Goal: Obtain resource: Download file/media

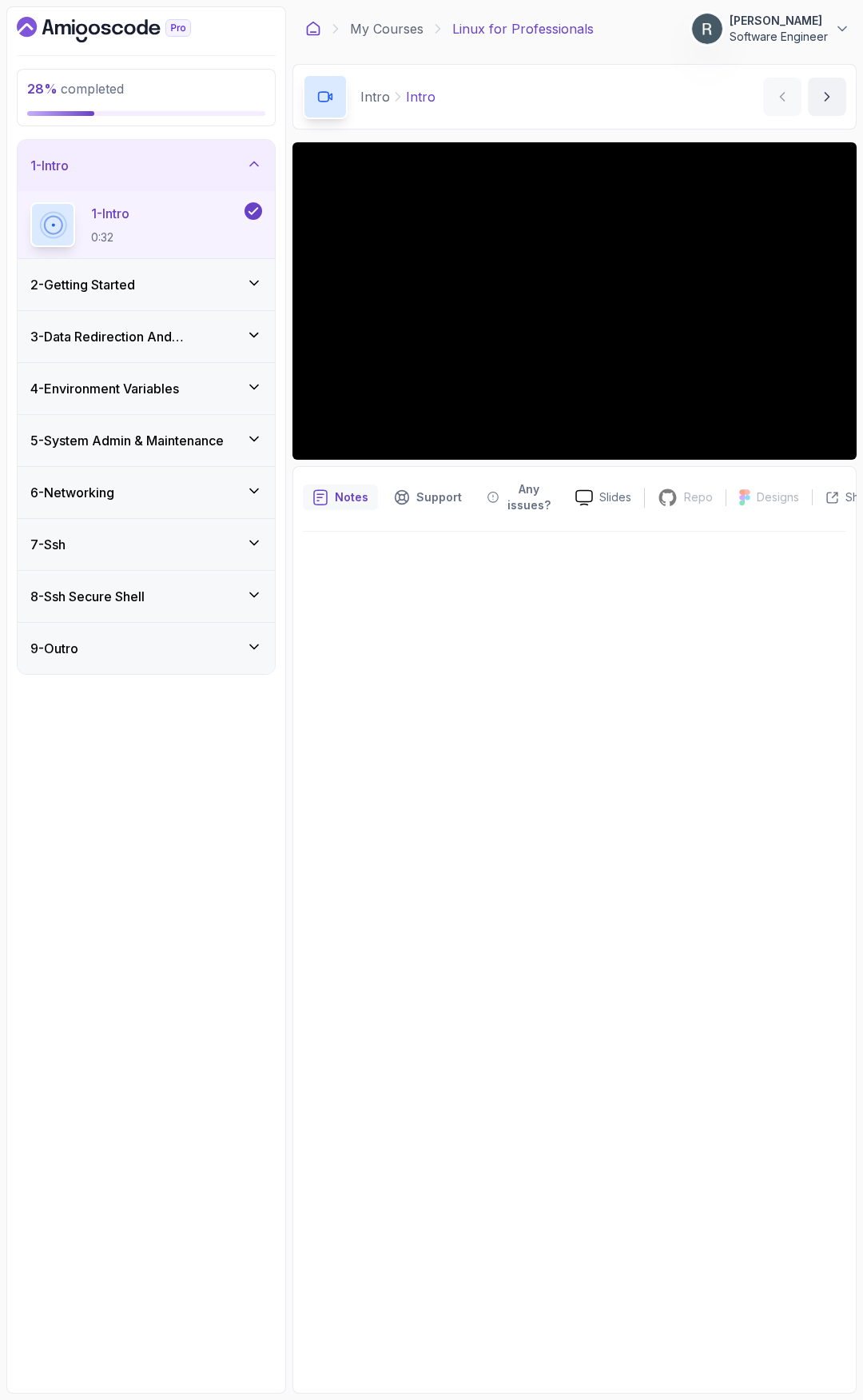
click at [311, 36] on icon at bounding box center [313, 29] width 12 height 13
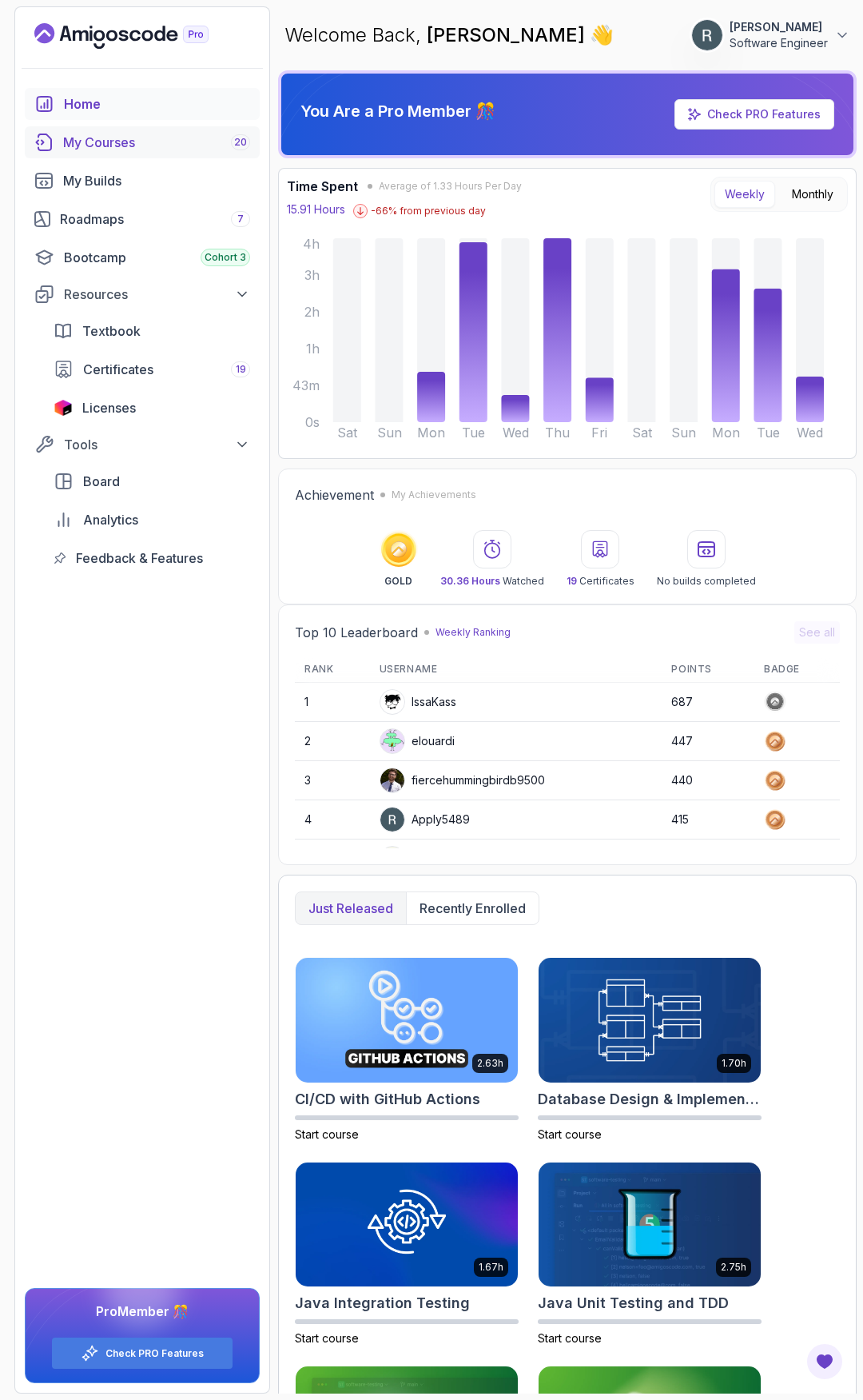
click at [150, 142] on div "My Courses 20" at bounding box center [156, 141] width 187 height 19
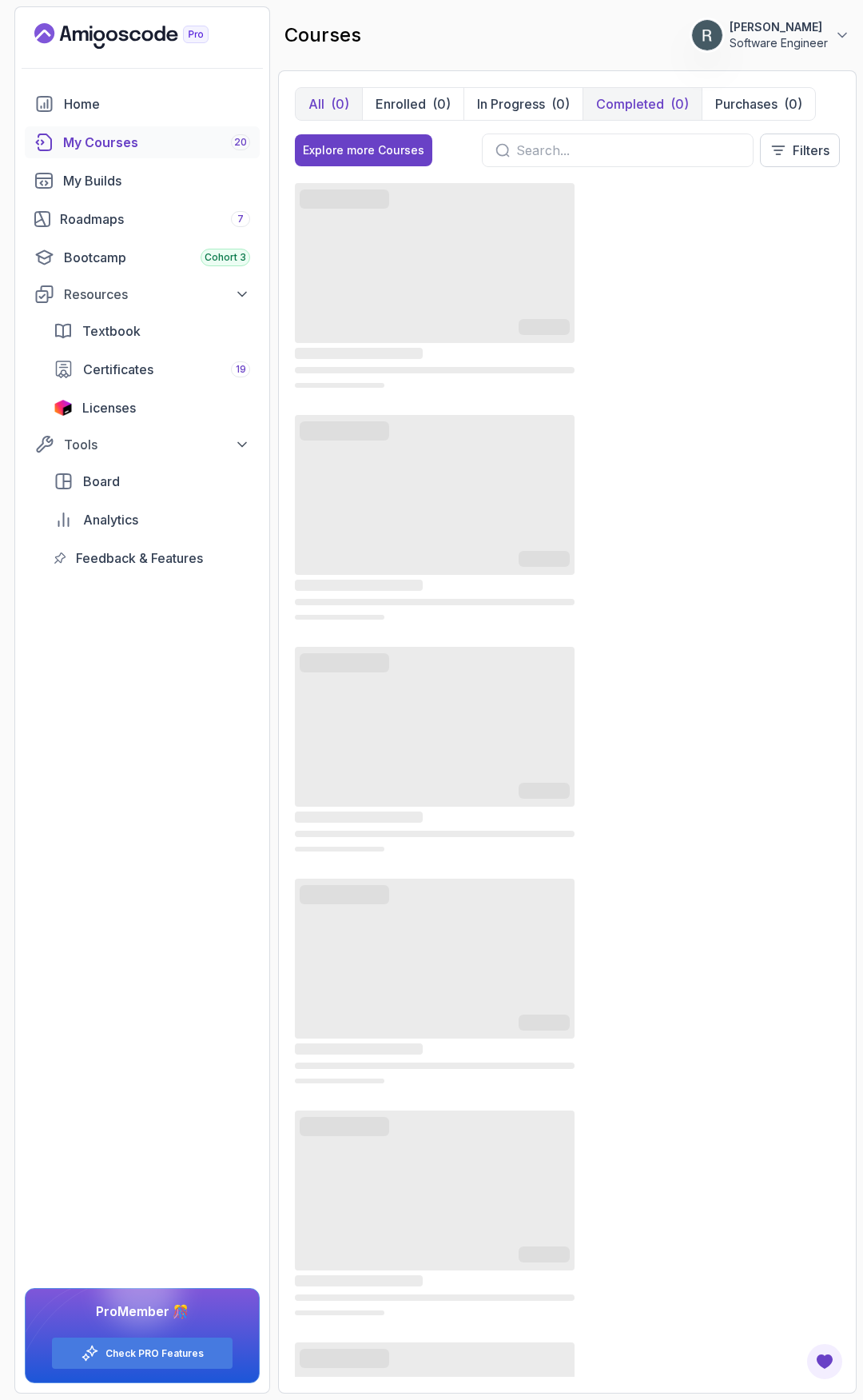
click at [629, 106] on p "Completed" at bounding box center [630, 103] width 68 height 19
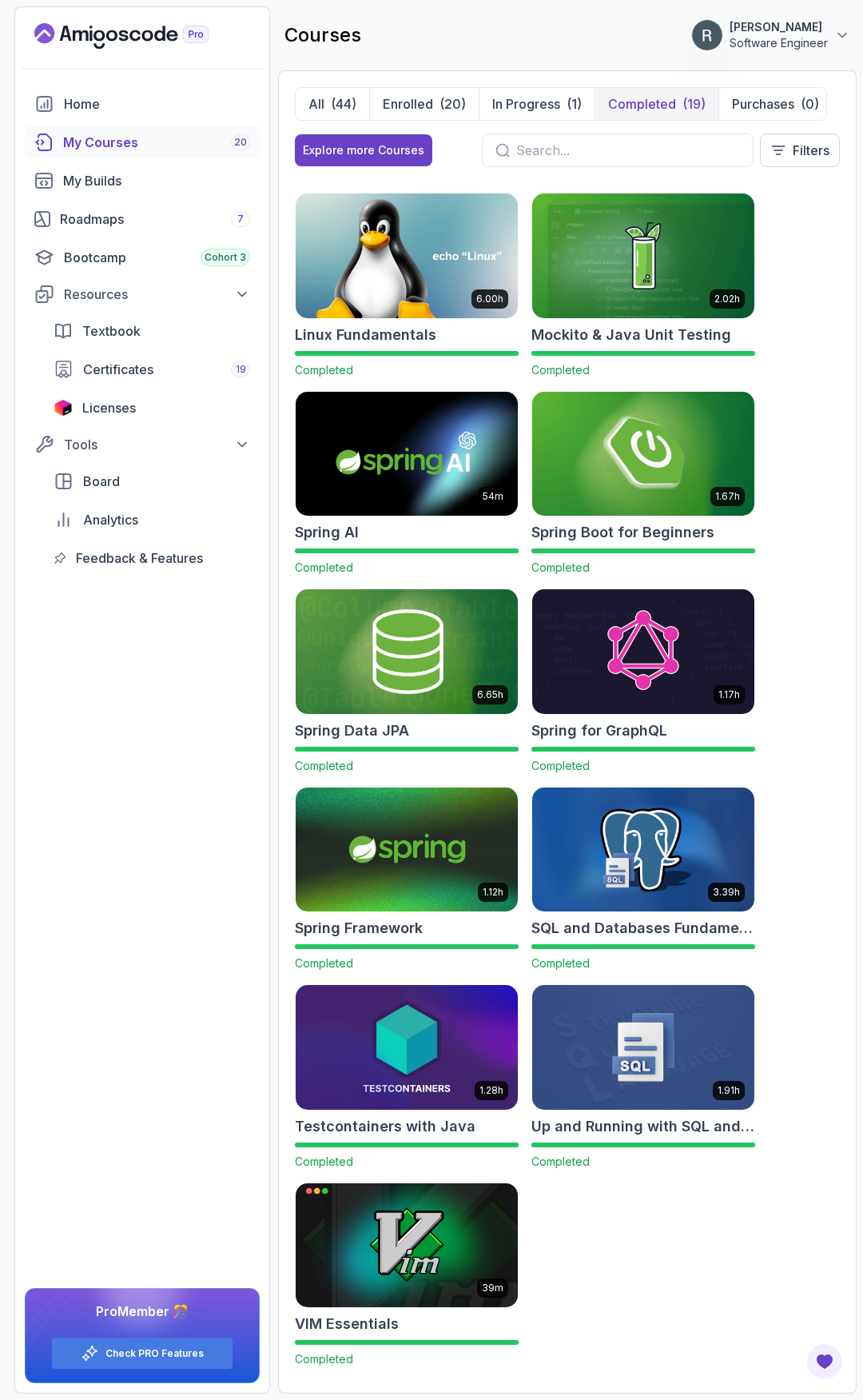
scroll to position [789, 0]
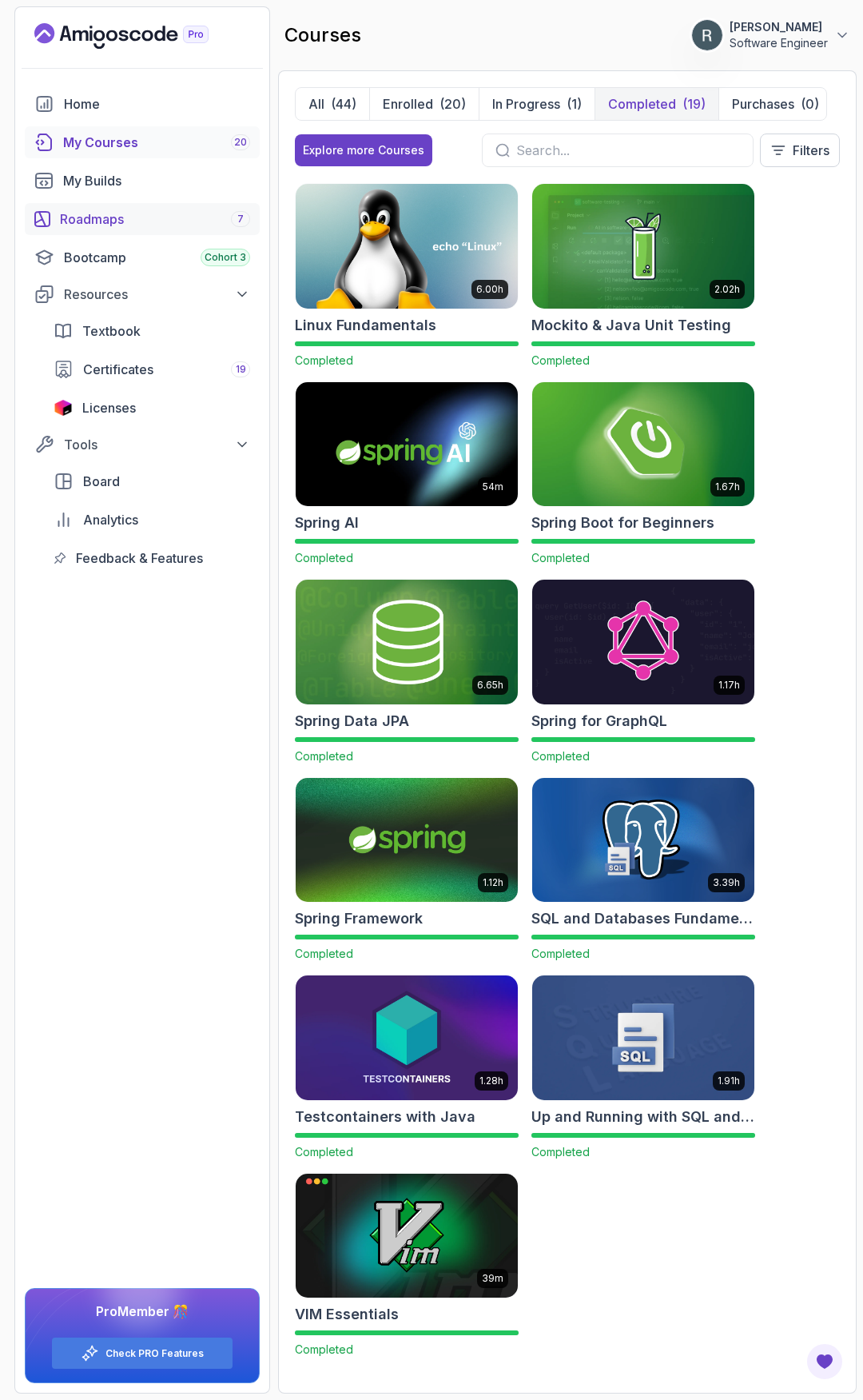
click at [111, 228] on div "Roadmaps 7" at bounding box center [155, 219] width 191 height 19
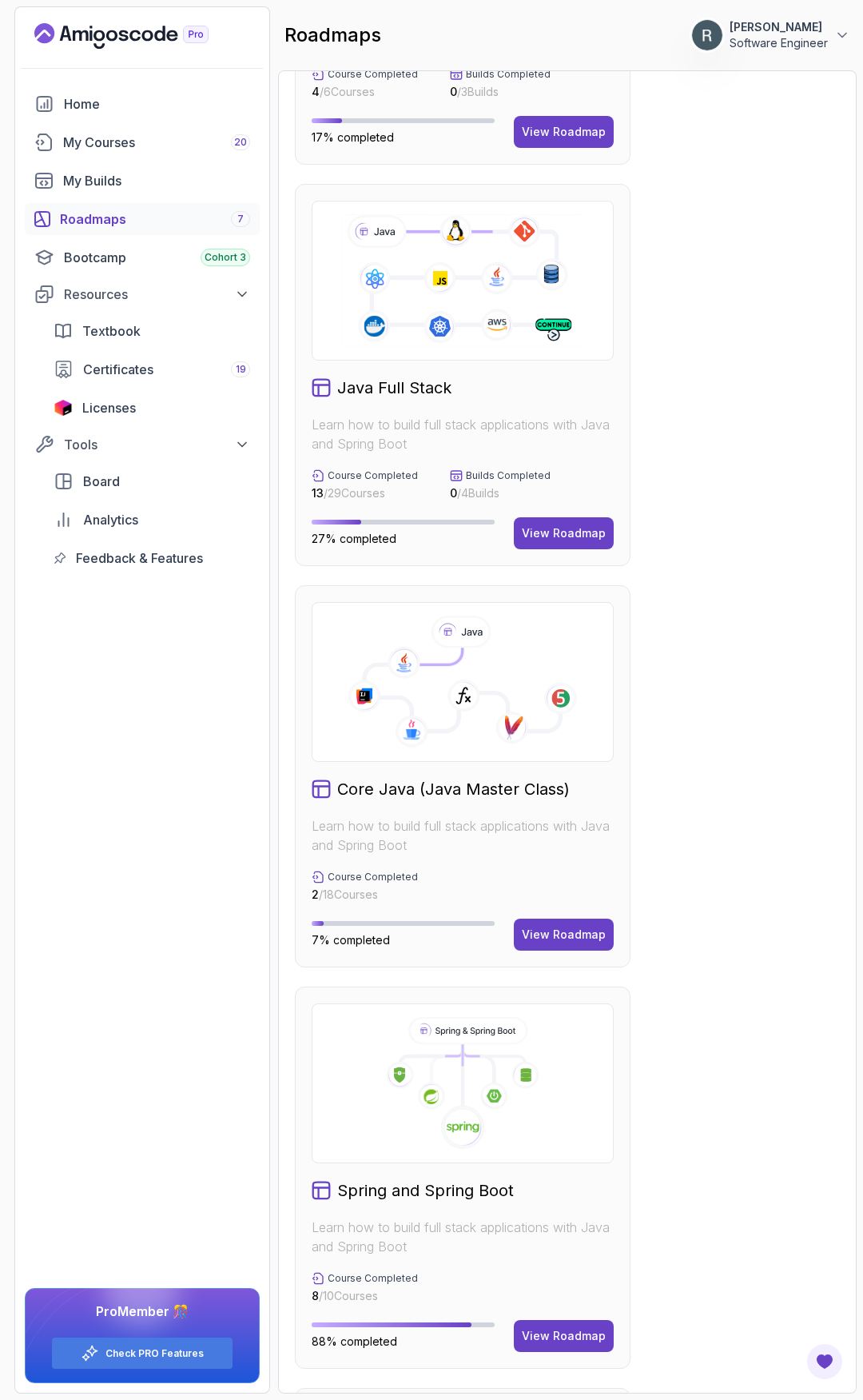
scroll to position [160, 0]
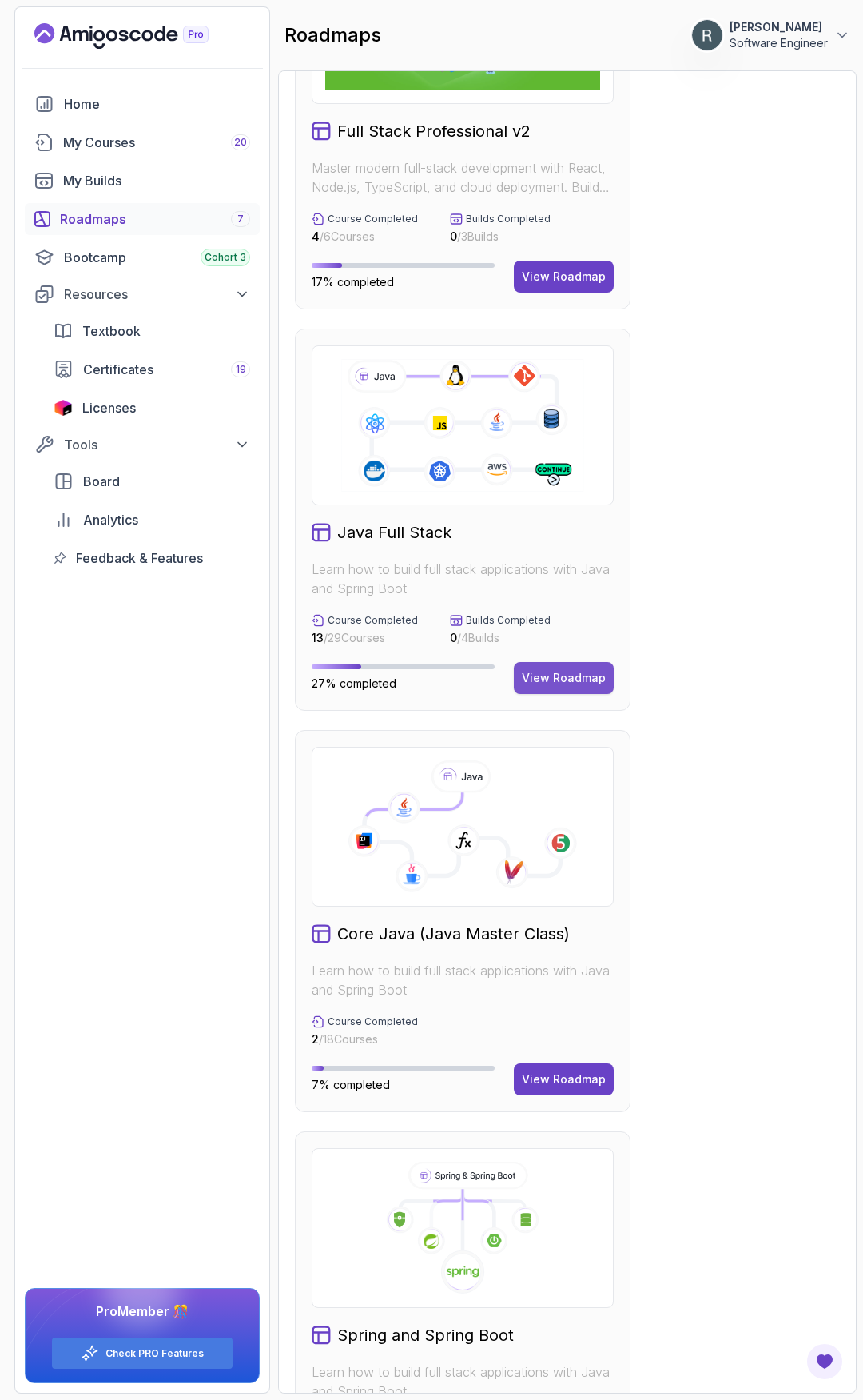
click at [565, 673] on div "View Roadmap" at bounding box center [564, 678] width 84 height 16
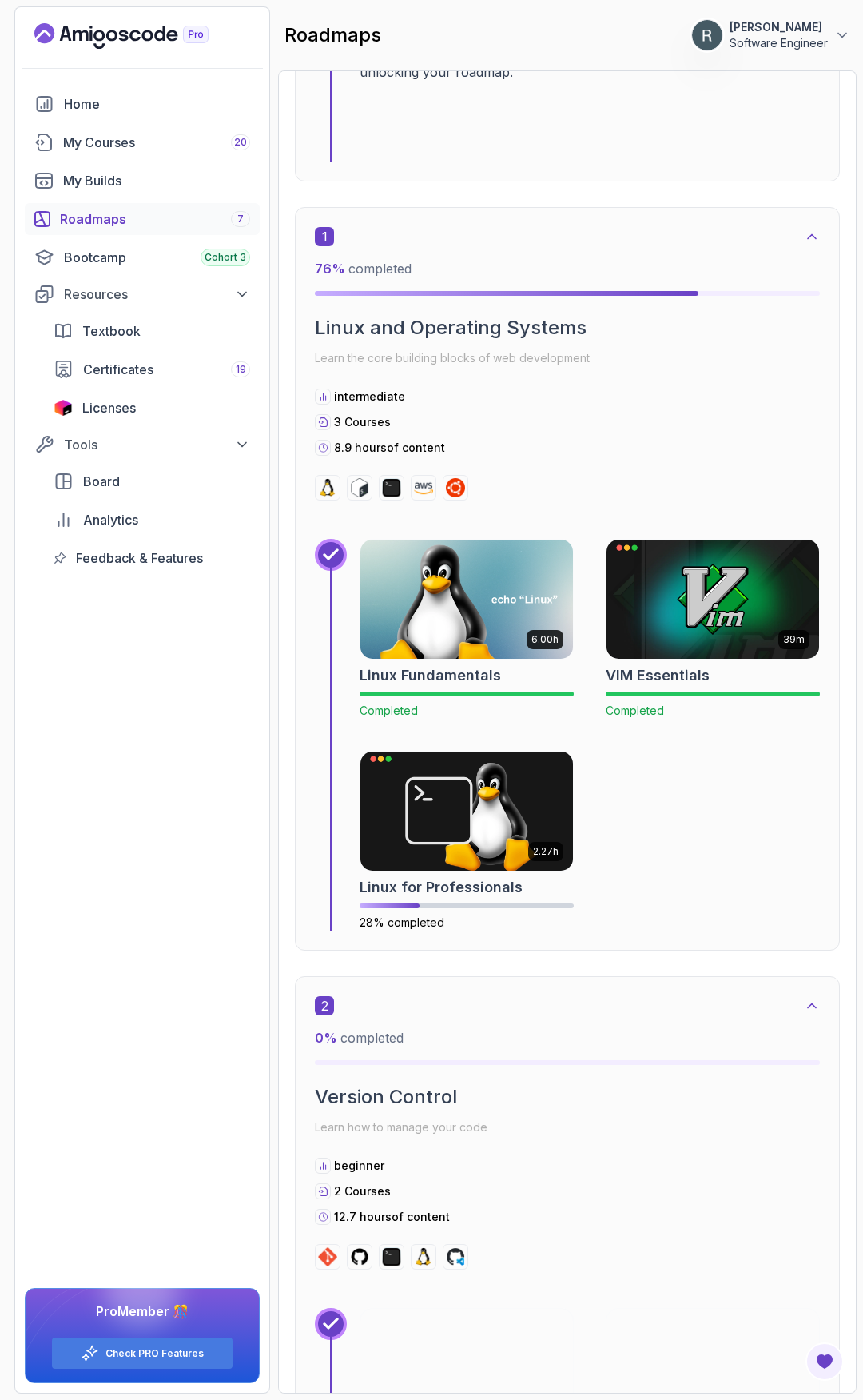
scroll to position [256, 0]
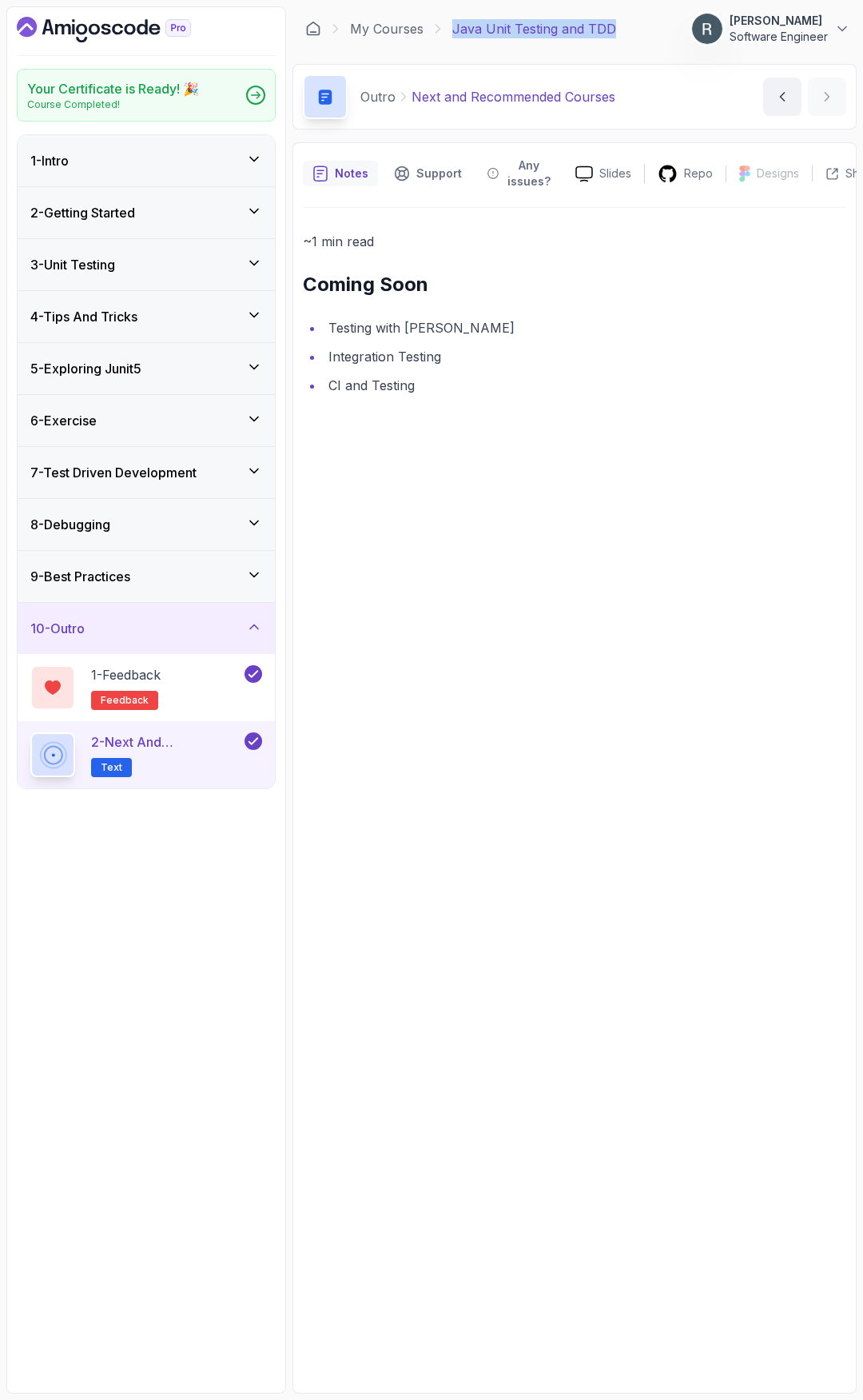
drag, startPoint x: 629, startPoint y: 30, endPoint x: 454, endPoint y: 29, distance: 175.0
click at [454, 29] on div "My Courses Java Unit Testing and TDD 1252 Points Ricardo Pissarra Software Engi…" at bounding box center [575, 28] width 564 height 45
copy p "Java Unit Testing and TDD"
click at [147, 96] on h2 "Your Certificate is Ready! 🎉" at bounding box center [113, 89] width 172 height 19
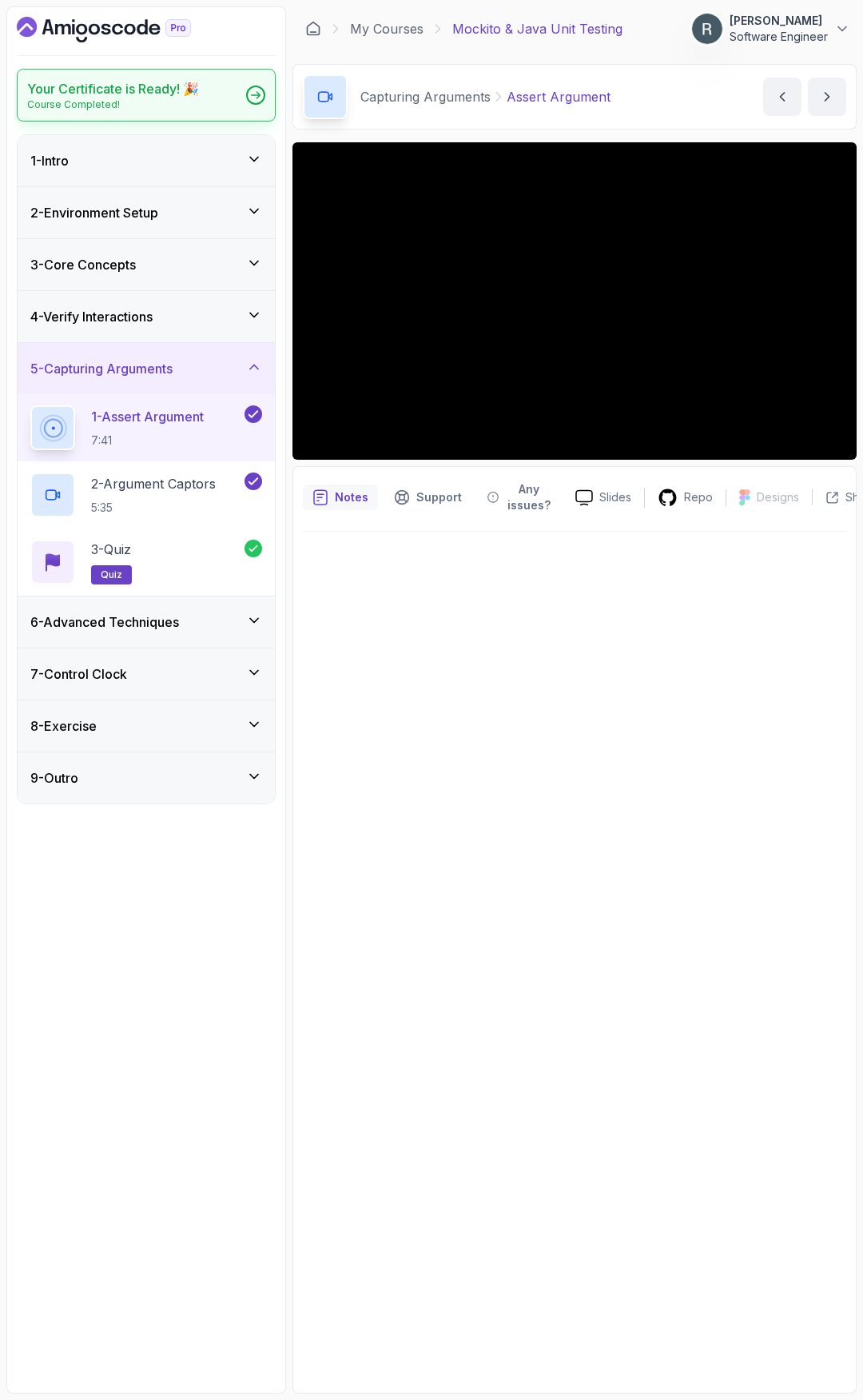
click at [168, 82] on h2 "Your Certificate is Ready! 🎉" at bounding box center [113, 89] width 172 height 19
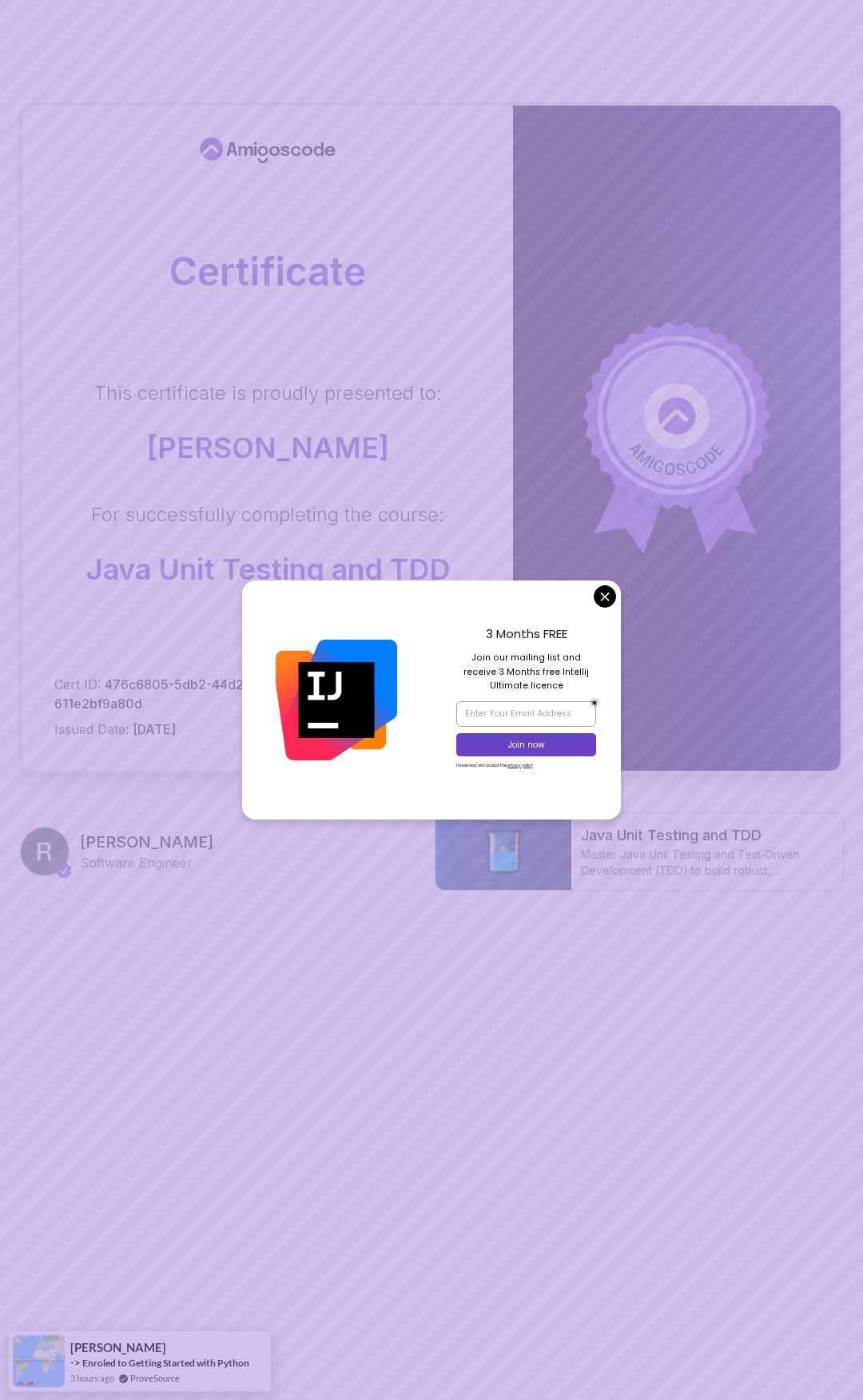
click at [599, 597] on body "Certificate This certificate is proudly presented to: Ricardo Pissarra For succ…" at bounding box center [432, 516] width 863 height 1031
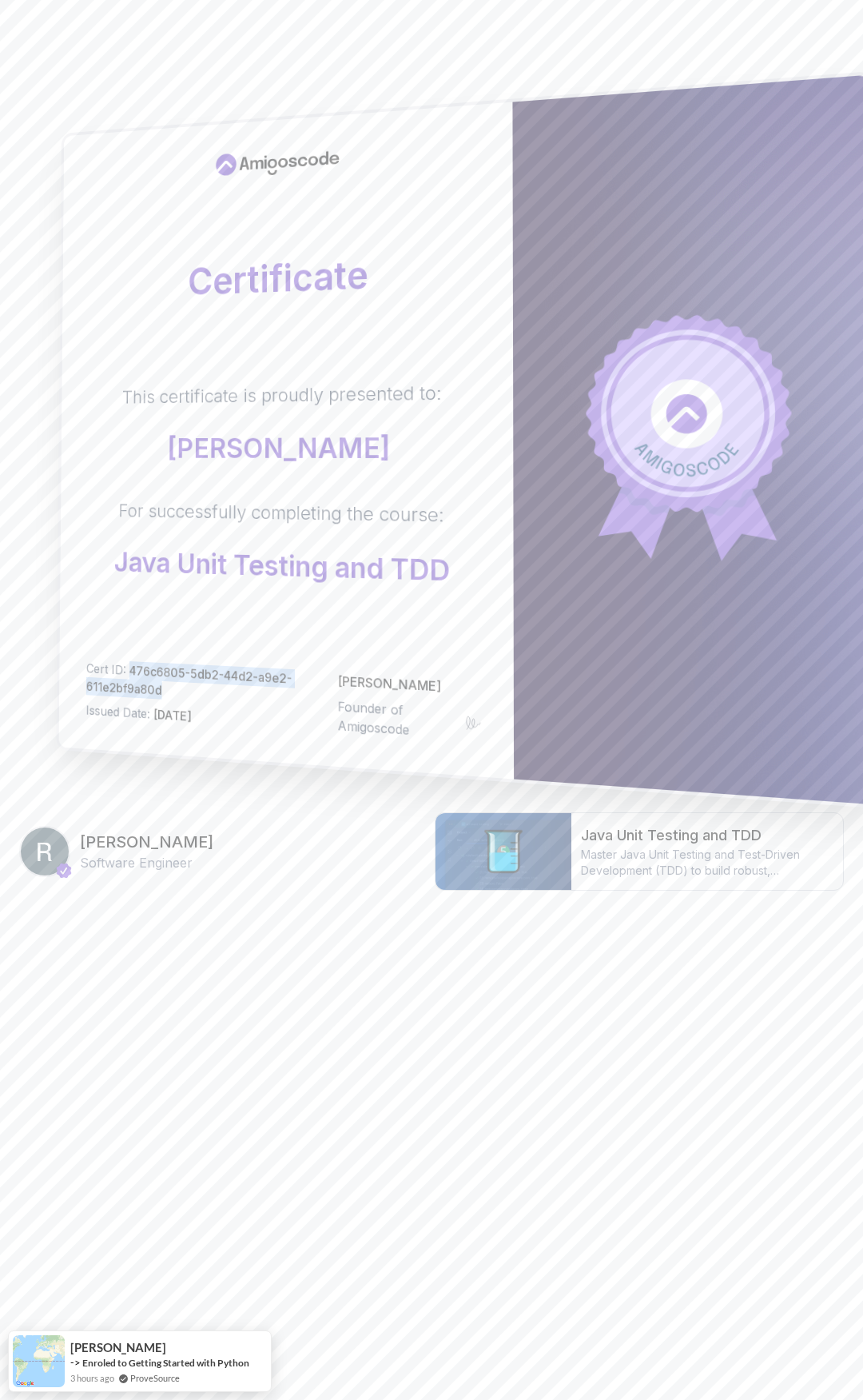
drag, startPoint x: 160, startPoint y: 694, endPoint x: 130, endPoint y: 674, distance: 36.1
click at [130, 674] on span "476c6805-5db2-44d2-a9e2-611e2bf9a80d" at bounding box center [190, 680] width 206 height 36
copy span "476c6805-5db2-44d2-a9e2-611e2bf9a80d"
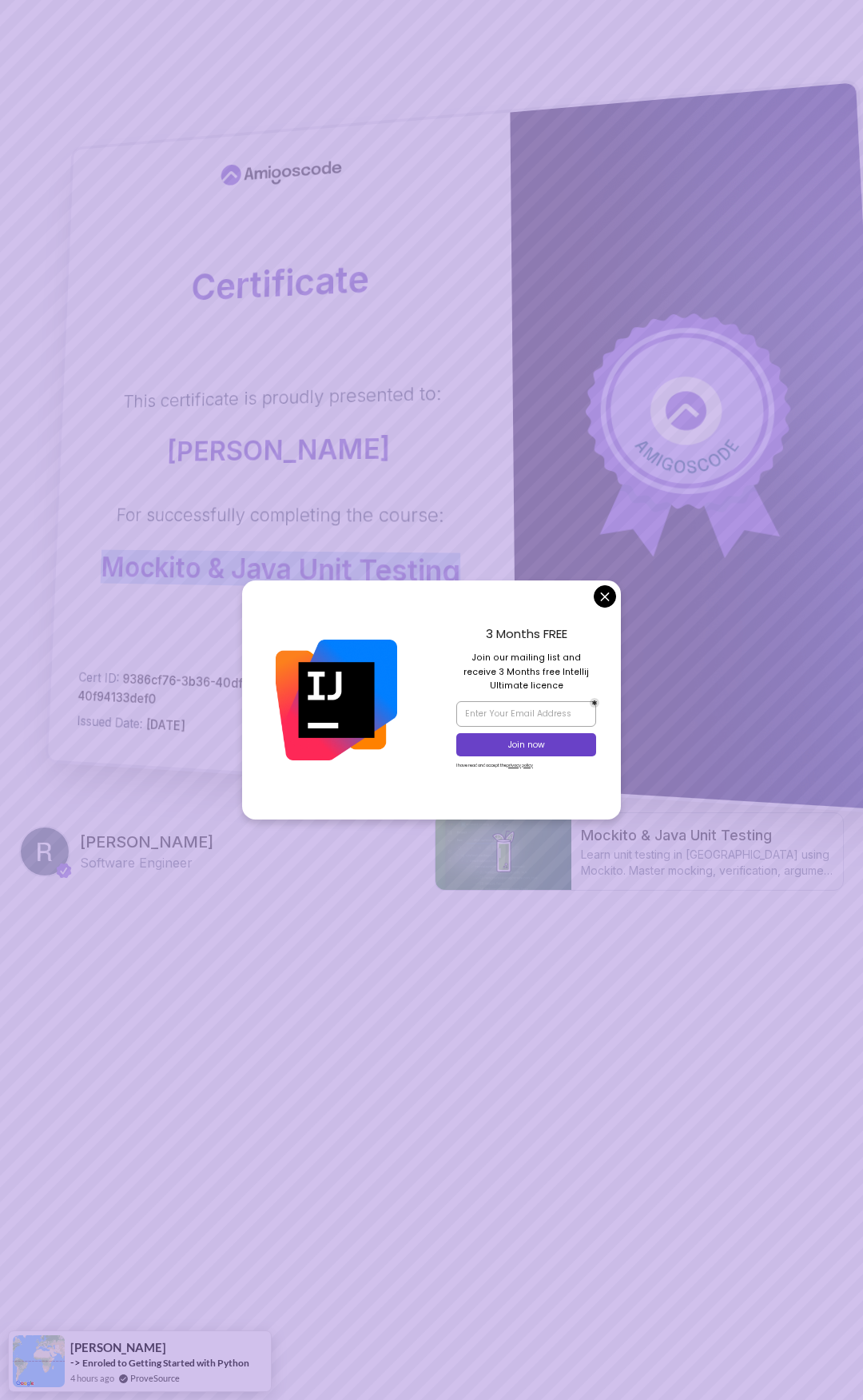
drag, startPoint x: 468, startPoint y: 580, endPoint x: 60, endPoint y: 573, distance: 408.1
click at [60, 573] on div "Certificate This certificate is proudly presented to: [PERSON_NAME] For success…" at bounding box center [283, 451] width 469 height 675
copy p "Mockito & Java Unit Testing"
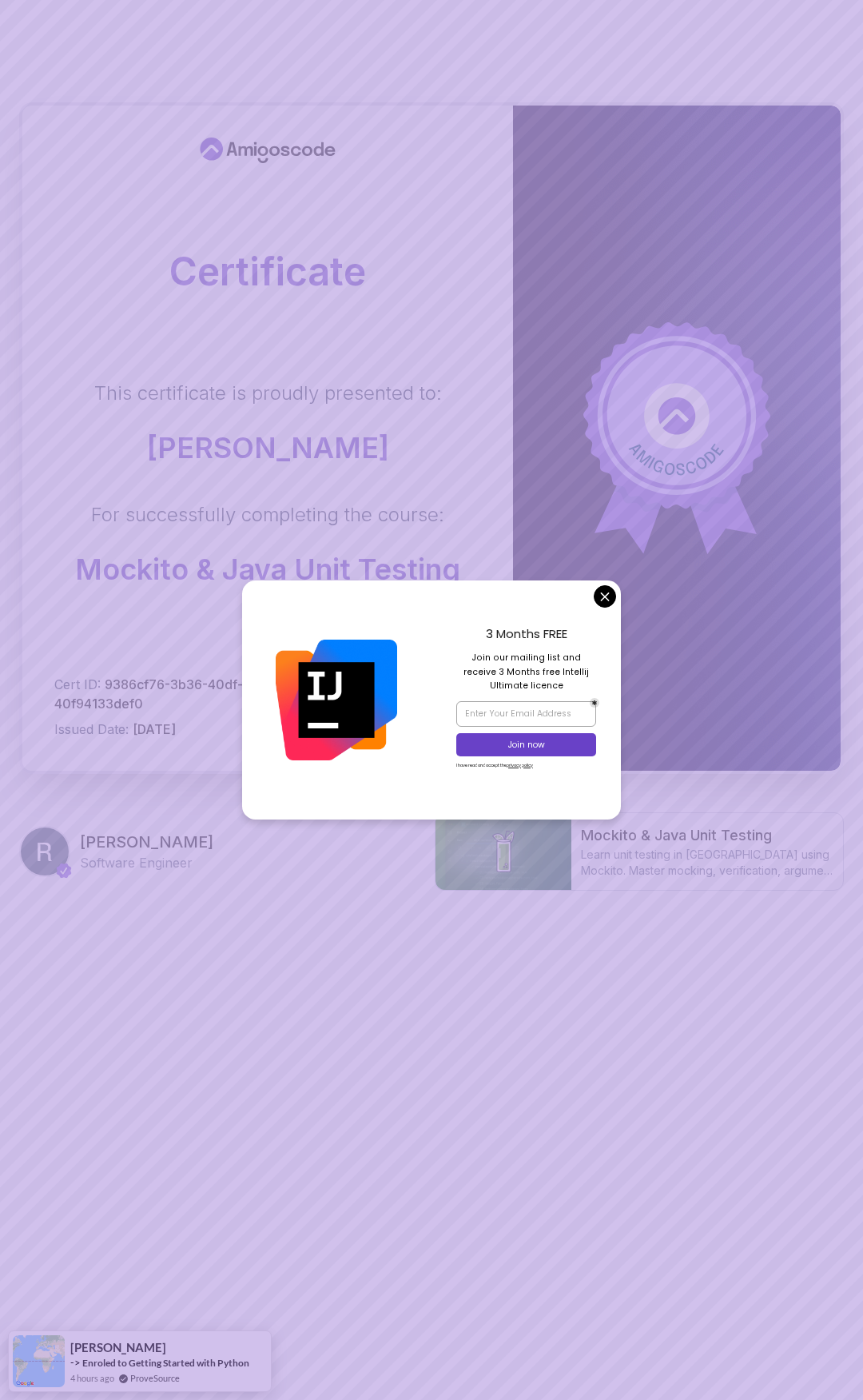
drag, startPoint x: 608, startPoint y: 600, endPoint x: 605, endPoint y: 591, distance: 9.5
click at [608, 600] on body "Certificate This certificate is proudly presented to: [PERSON_NAME] For success…" at bounding box center [432, 516] width 863 height 1031
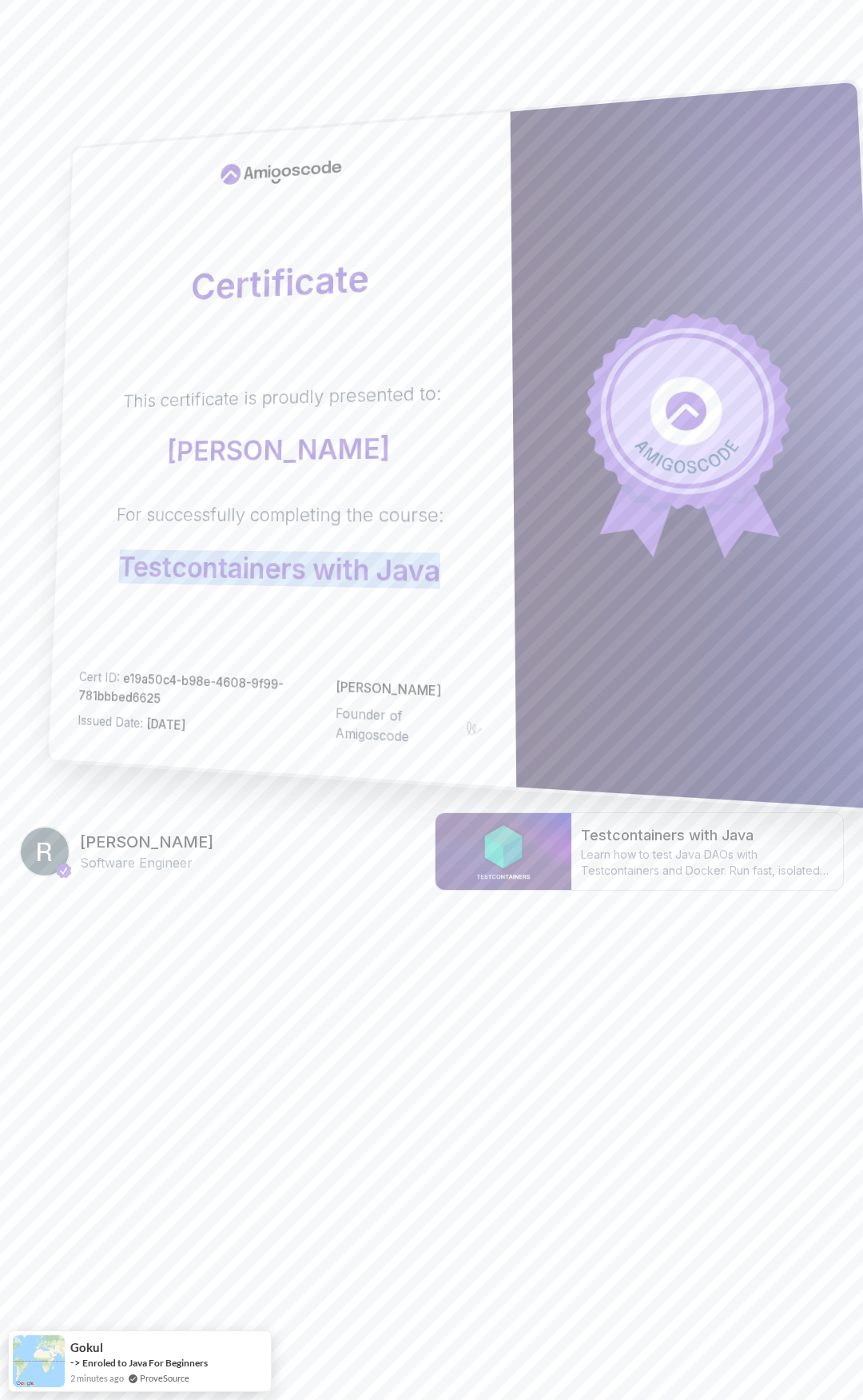
drag, startPoint x: 445, startPoint y: 569, endPoint x: 81, endPoint y: 580, distance: 364.2
click at [81, 580] on div "Certificate This certificate is proudly presented to: [PERSON_NAME] For success…" at bounding box center [282, 450] width 468 height 675
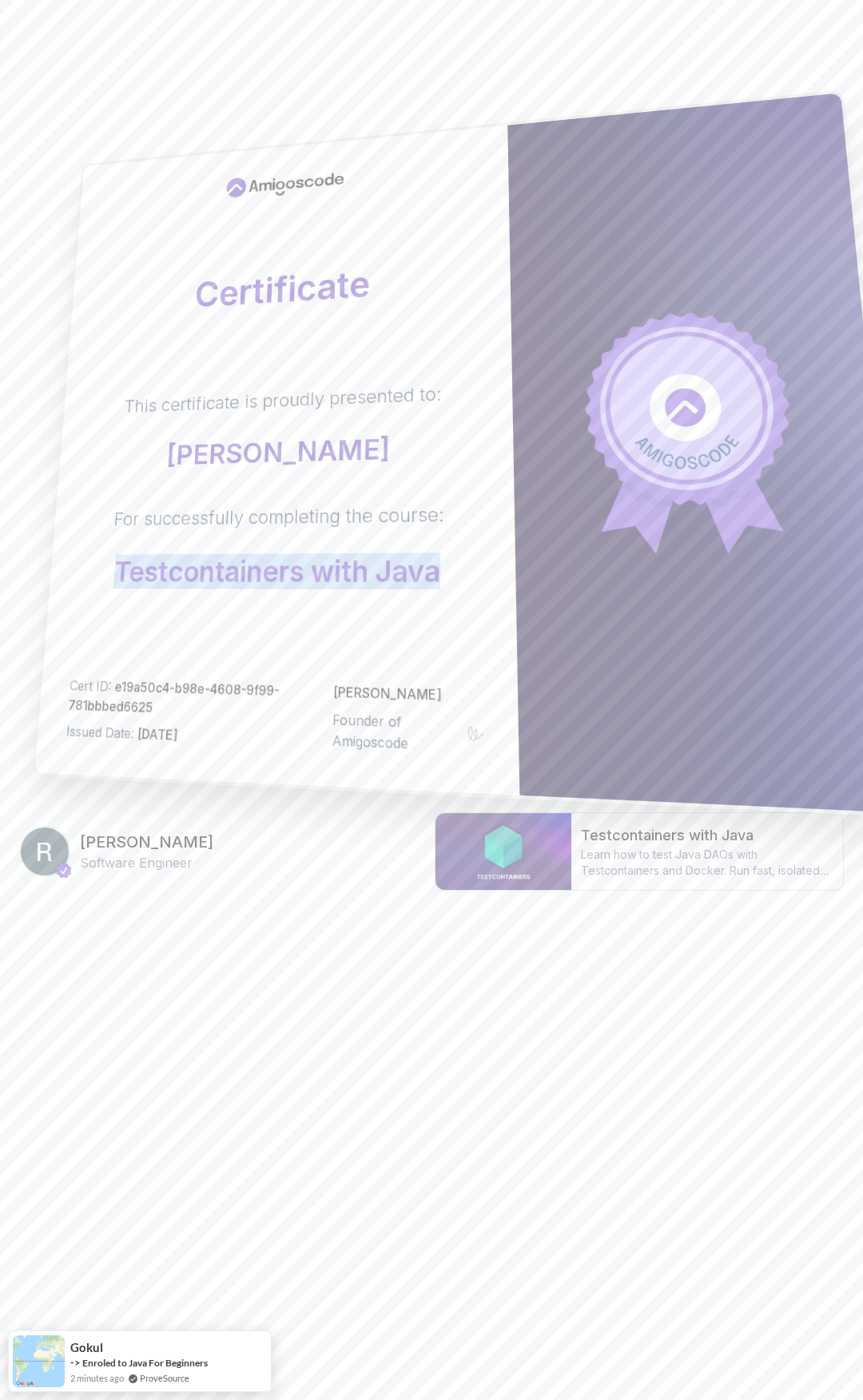
copy p "Testcontainers with Java"
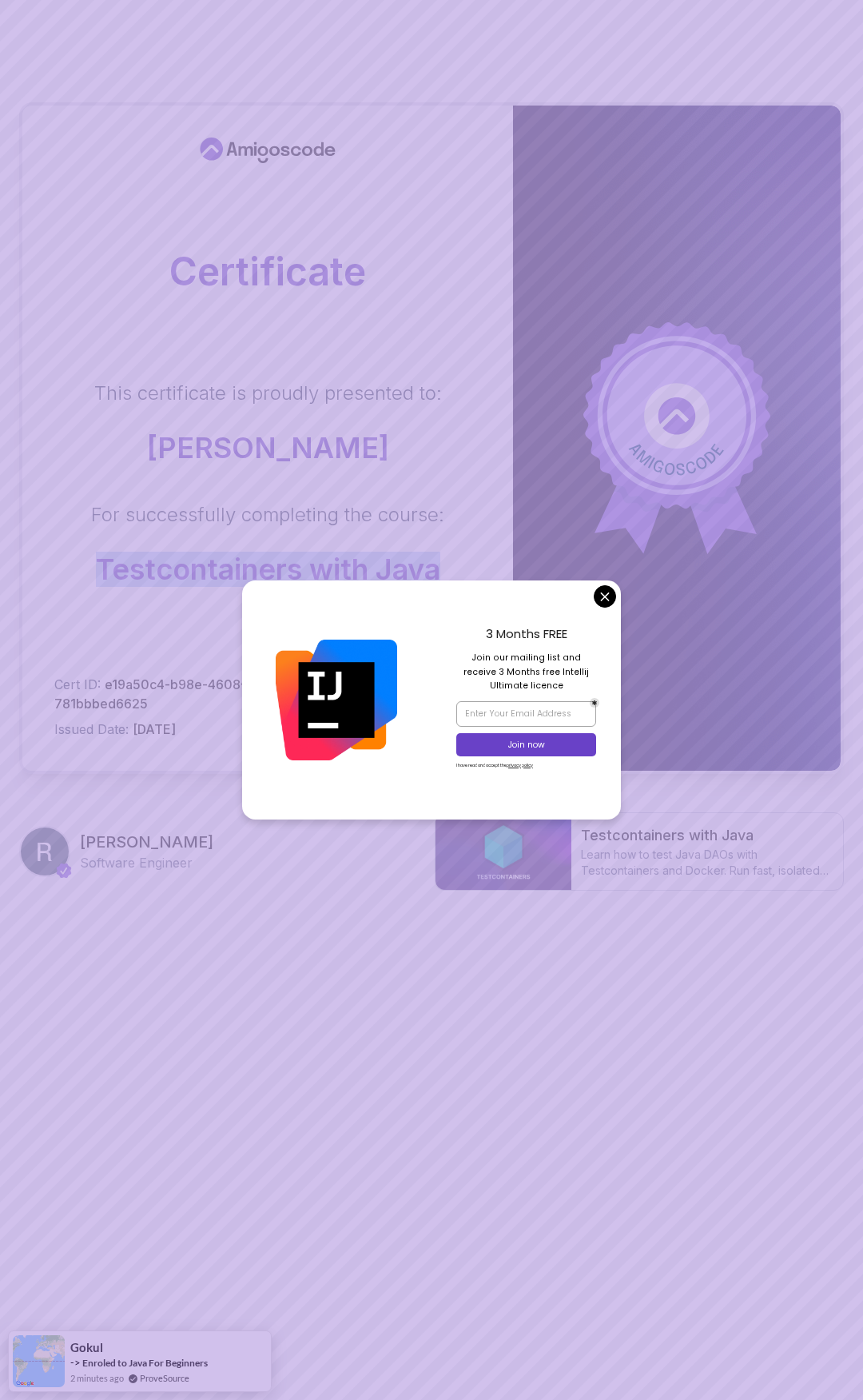
click at [604, 597] on body "Certificate This certificate is proudly presented to: [PERSON_NAME] For success…" at bounding box center [432, 516] width 863 height 1031
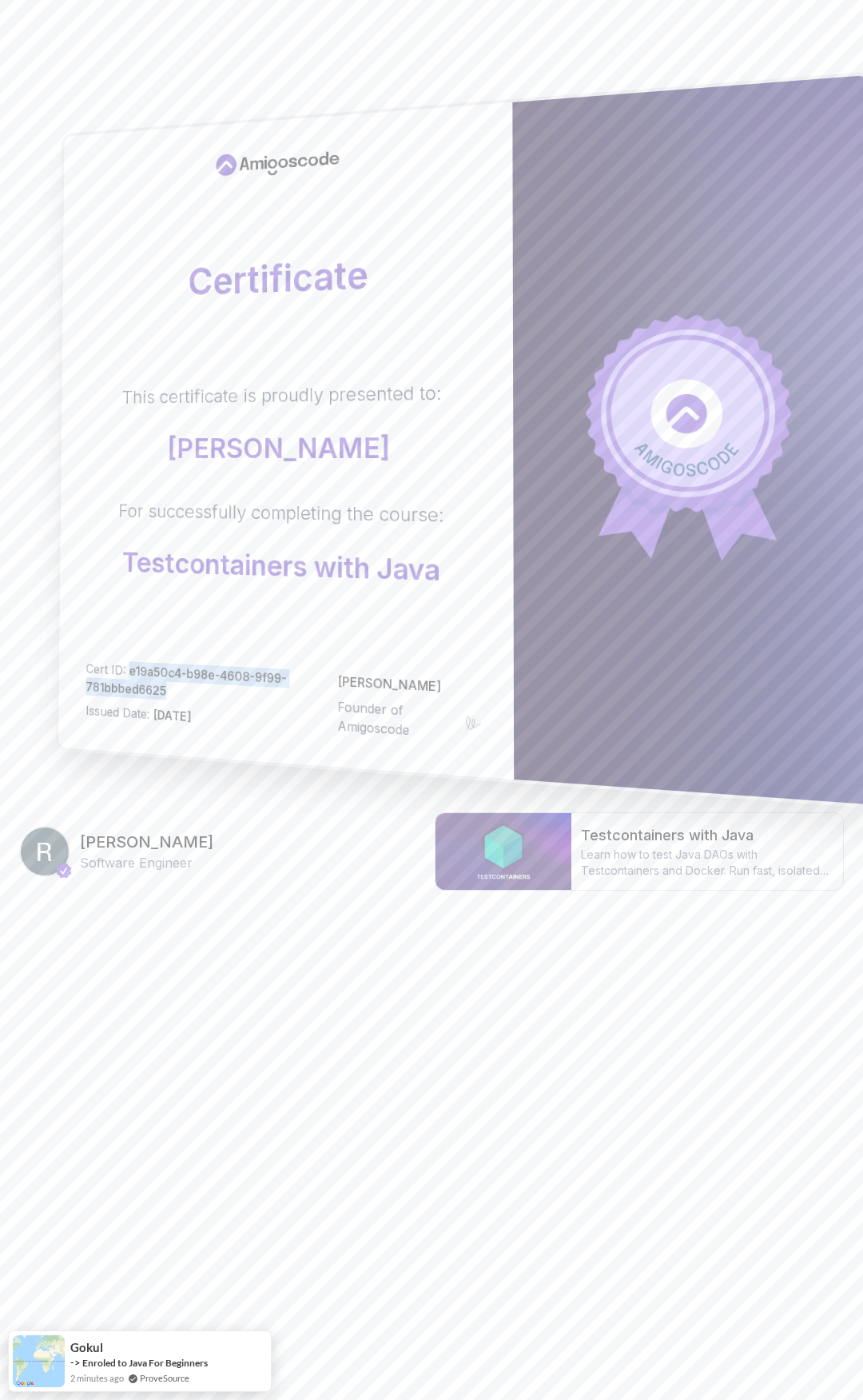
drag, startPoint x: 171, startPoint y: 689, endPoint x: 130, endPoint y: 671, distance: 44.8
click at [130, 671] on p "Cert ID: e19a50c4-b98e-4608-9f99-781bbbed6625" at bounding box center [205, 684] width 240 height 49
